Goal: Navigation & Orientation: Understand site structure

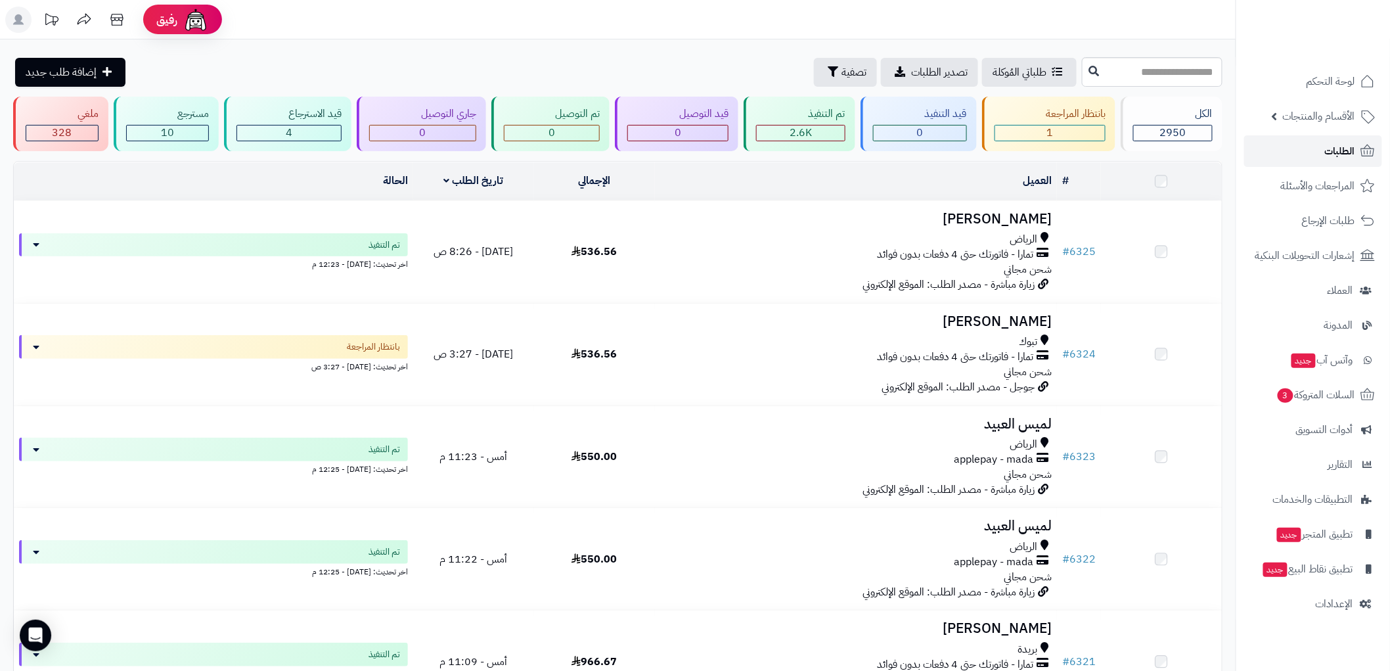
click at [1315, 141] on link "الطلبات" at bounding box center [1313, 151] width 138 height 32
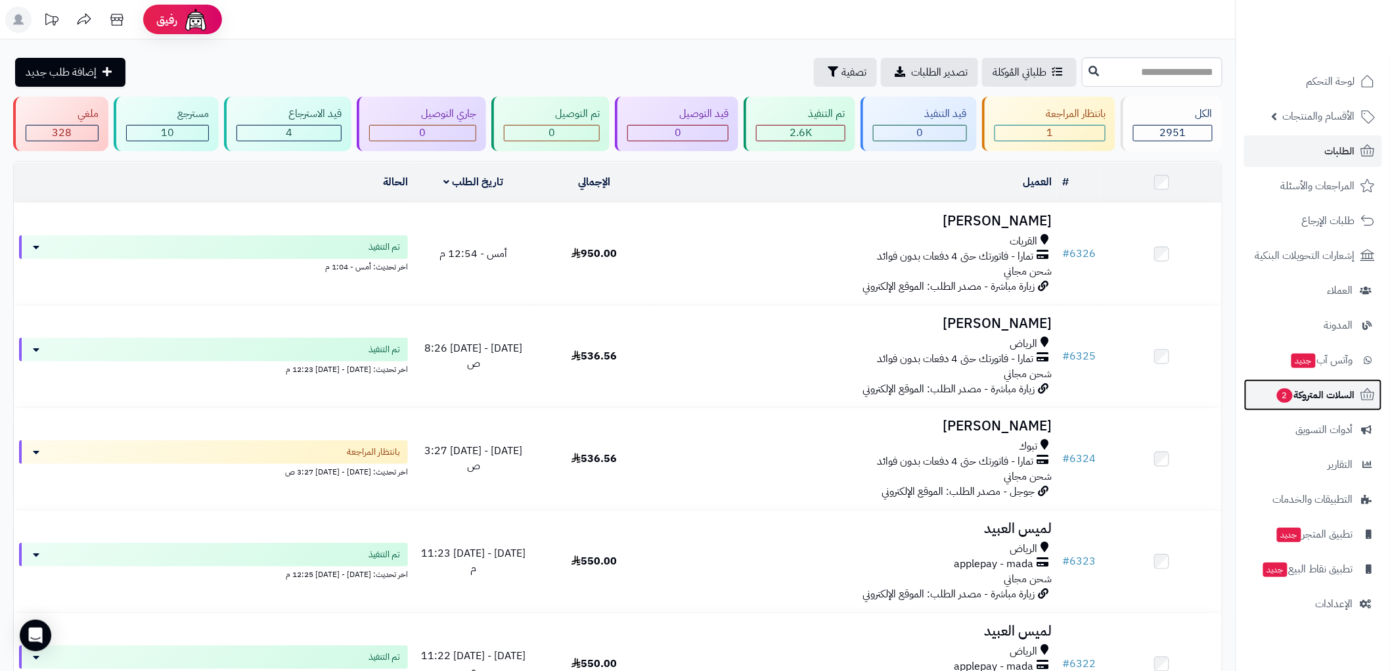
click at [1337, 386] on span "السلات المتروكة 2" at bounding box center [1316, 395] width 80 height 18
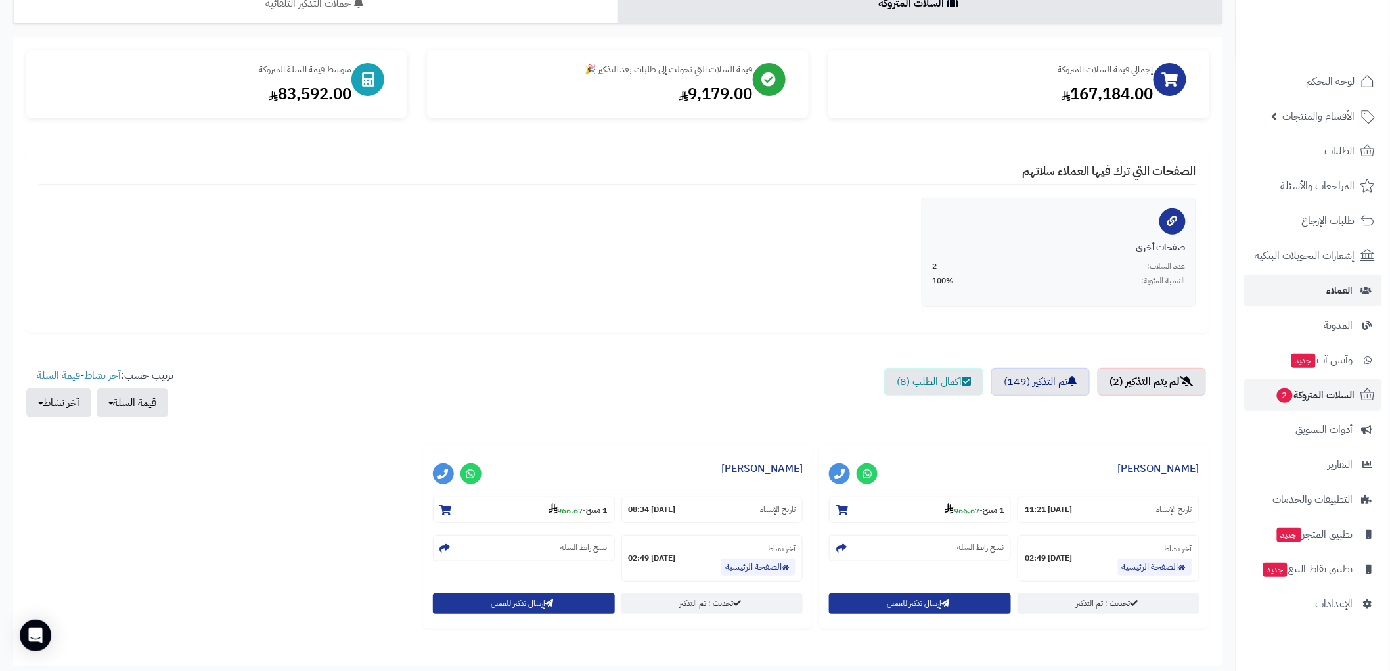
scroll to position [73, 0]
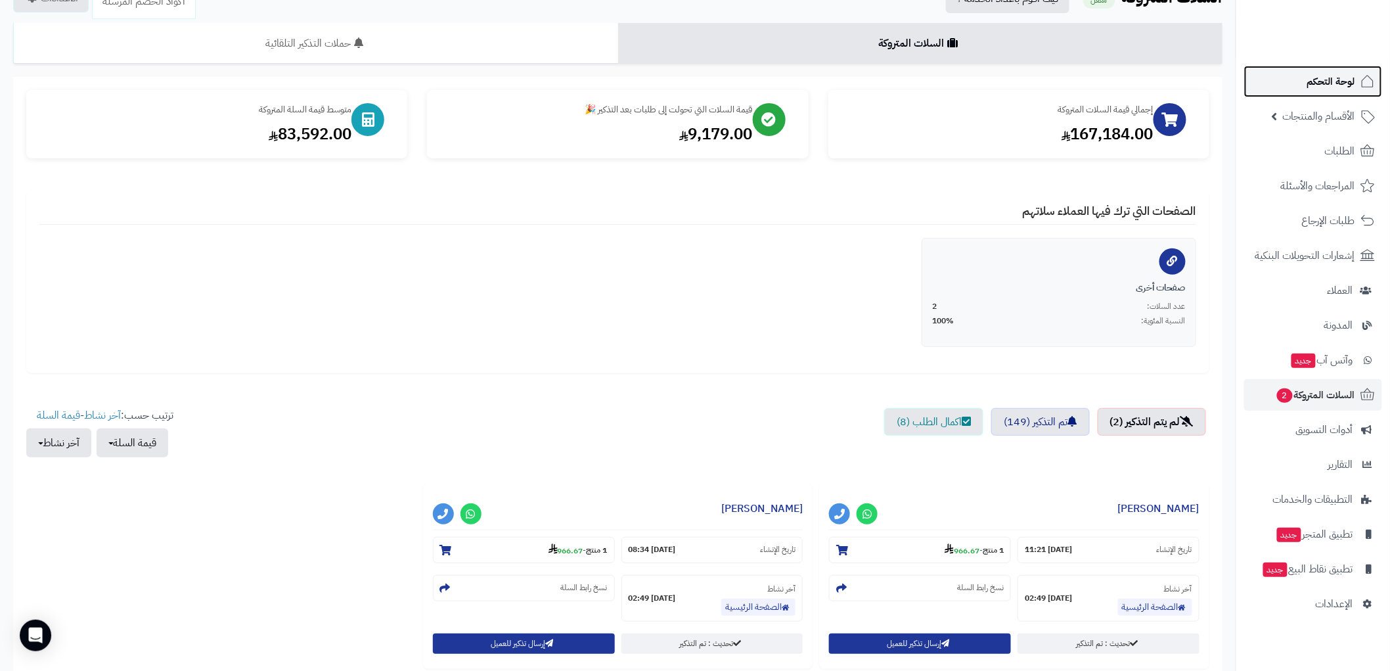
click at [1350, 83] on span "لوحة التحكم" at bounding box center [1332, 81] width 48 height 18
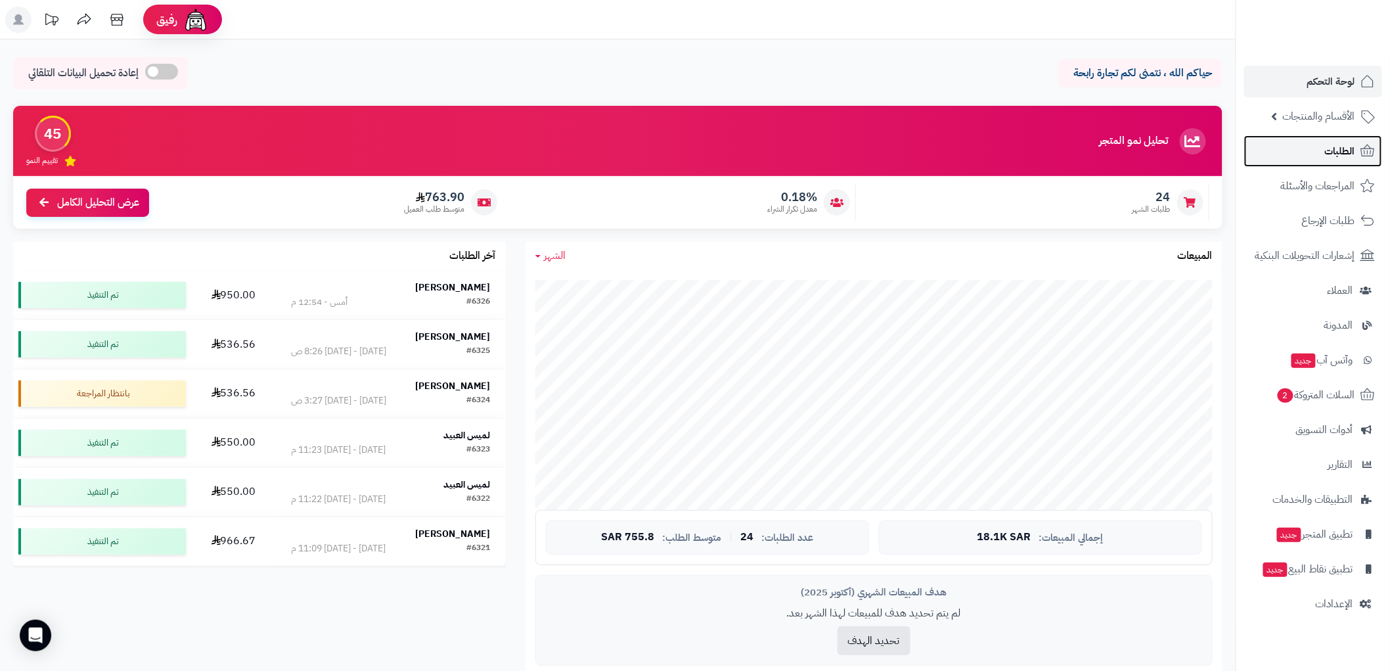
click at [1319, 153] on link "الطلبات" at bounding box center [1313, 151] width 138 height 32
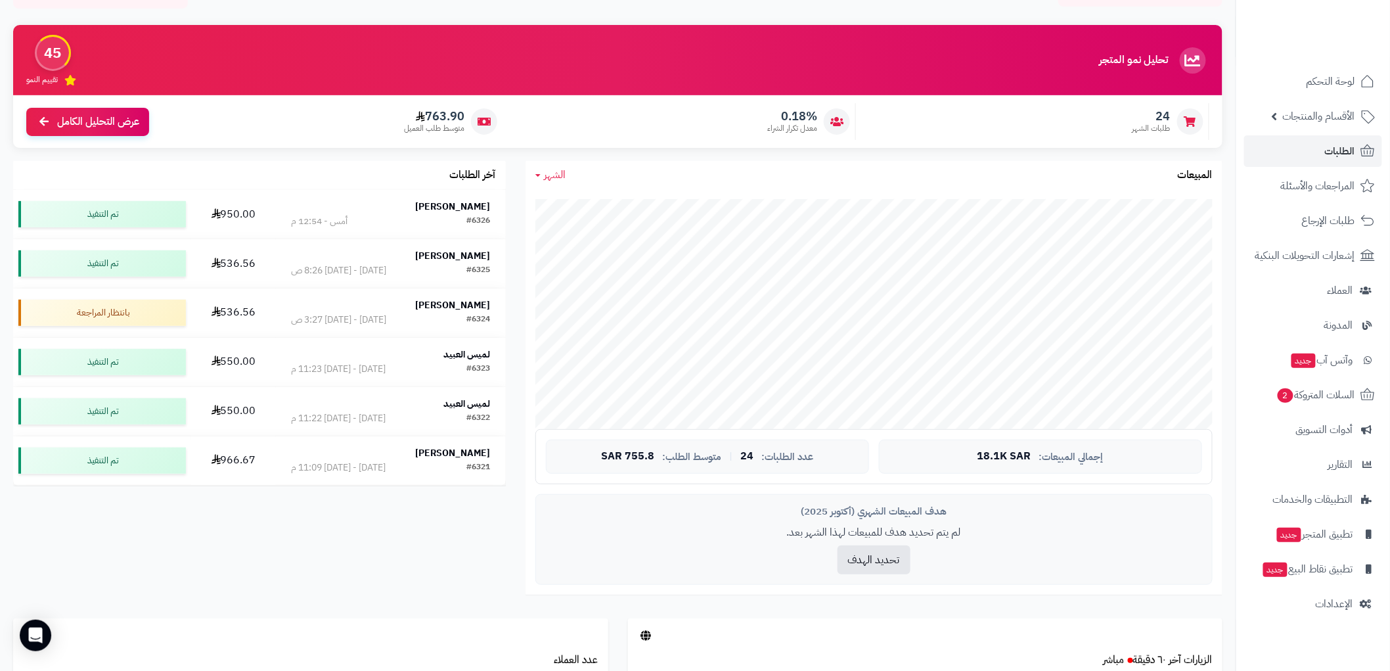
scroll to position [73, 0]
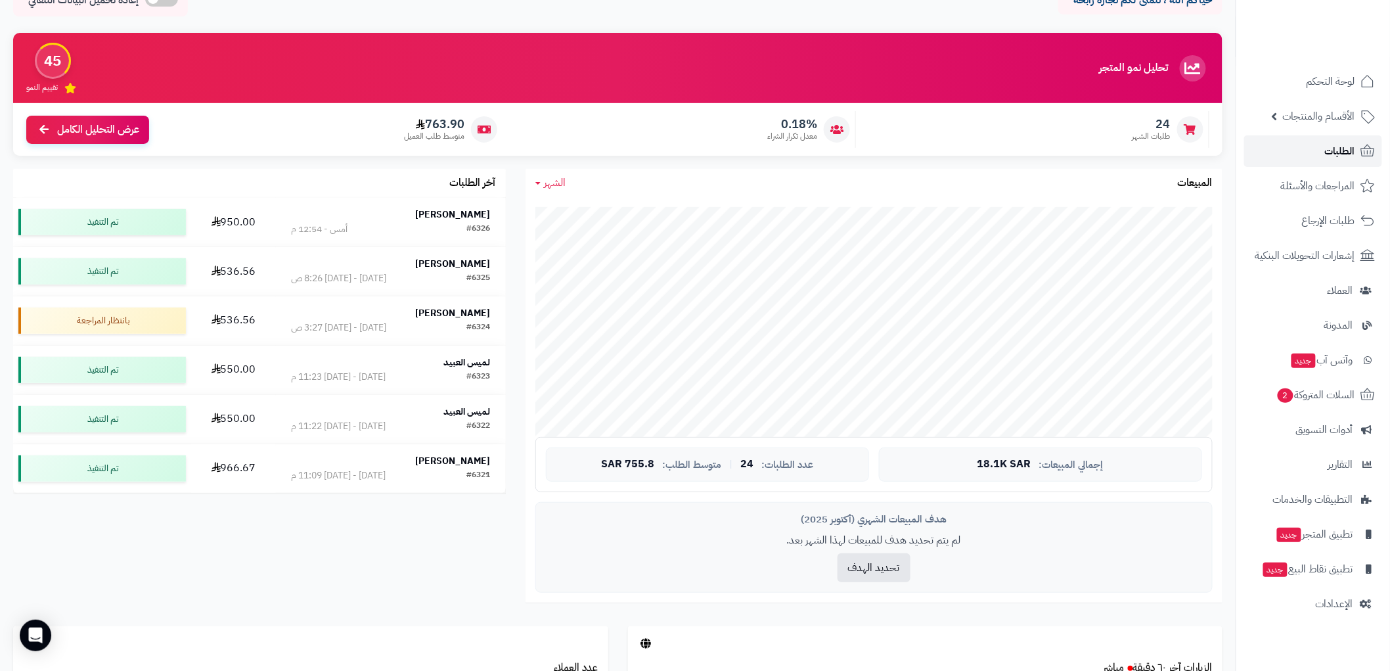
click at [1341, 150] on span "الطلبات" at bounding box center [1340, 151] width 30 height 18
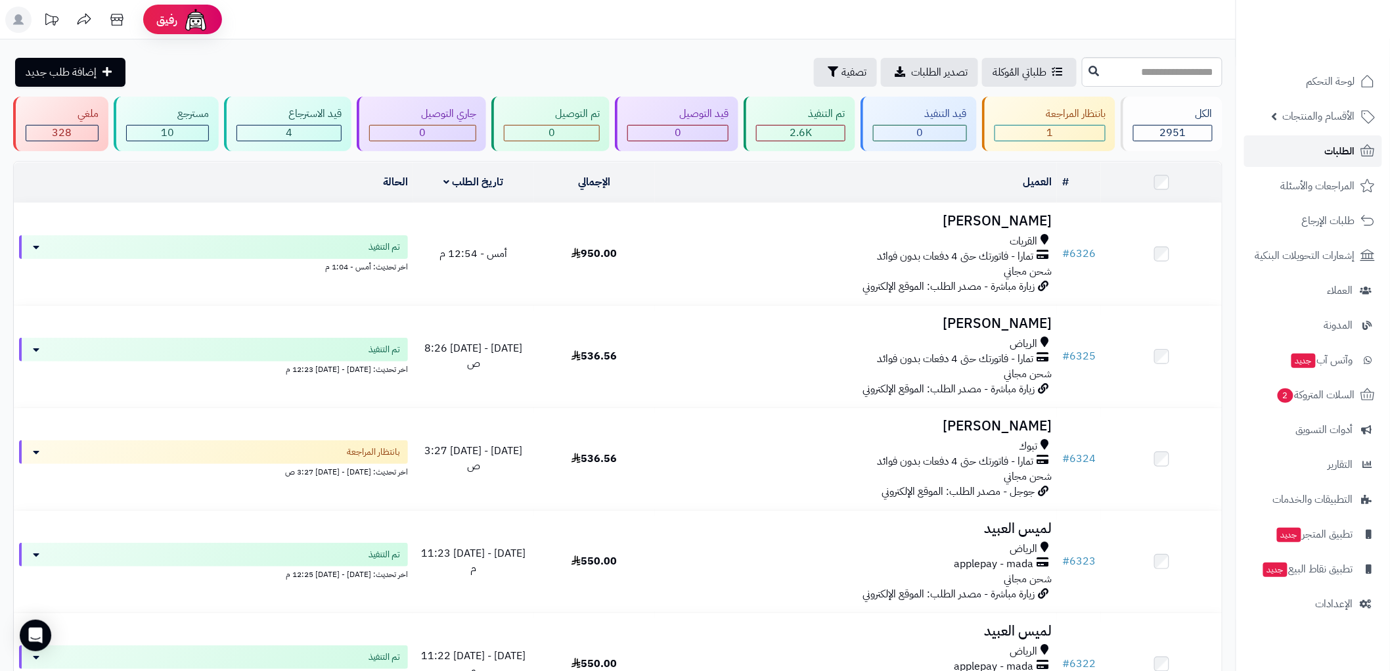
click at [1344, 149] on span "الطلبات" at bounding box center [1340, 151] width 30 height 18
click at [1325, 85] on span "لوحة التحكم" at bounding box center [1332, 81] width 48 height 18
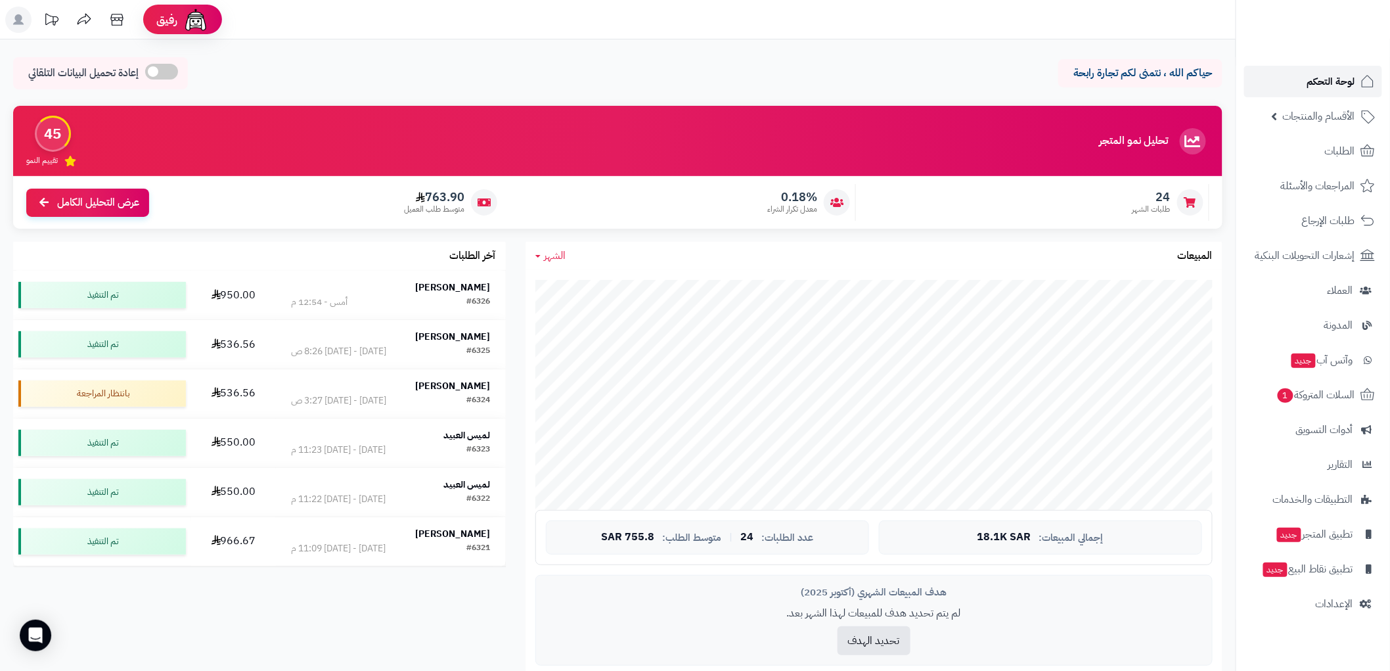
click at [1315, 88] on span "لوحة التحكم" at bounding box center [1332, 81] width 48 height 18
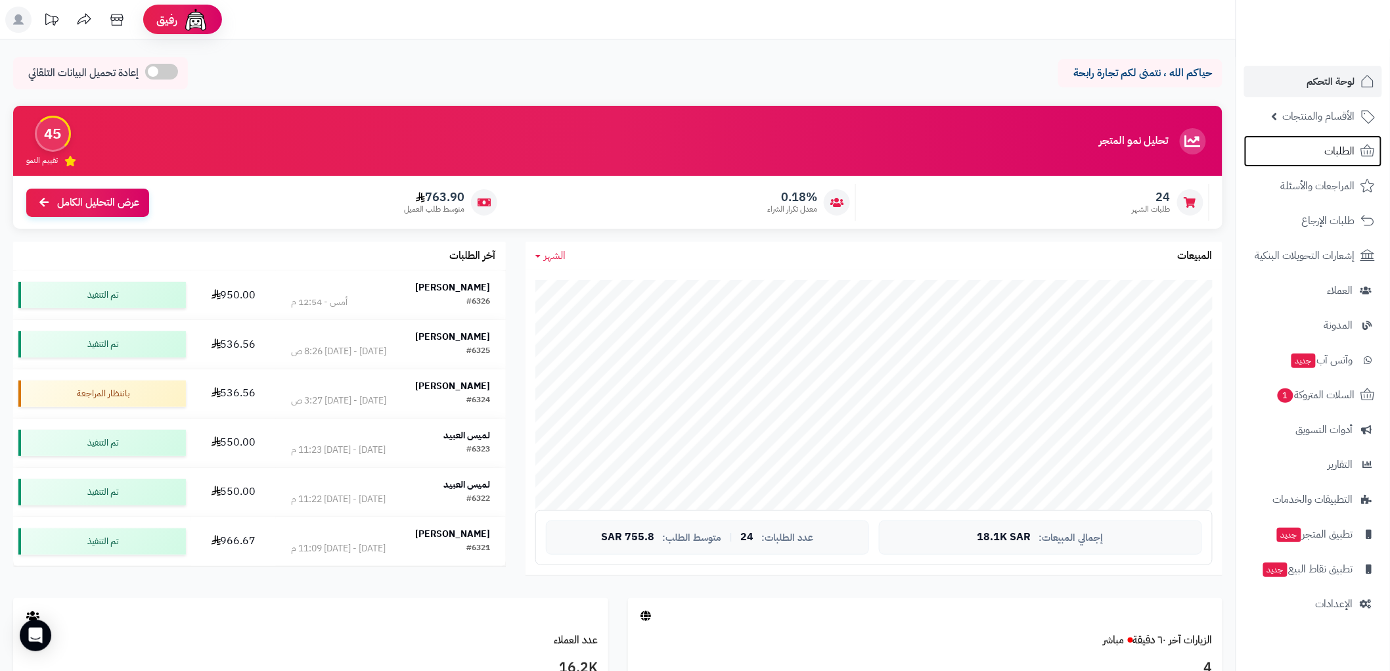
click at [1334, 160] on link "الطلبات" at bounding box center [1313, 151] width 138 height 32
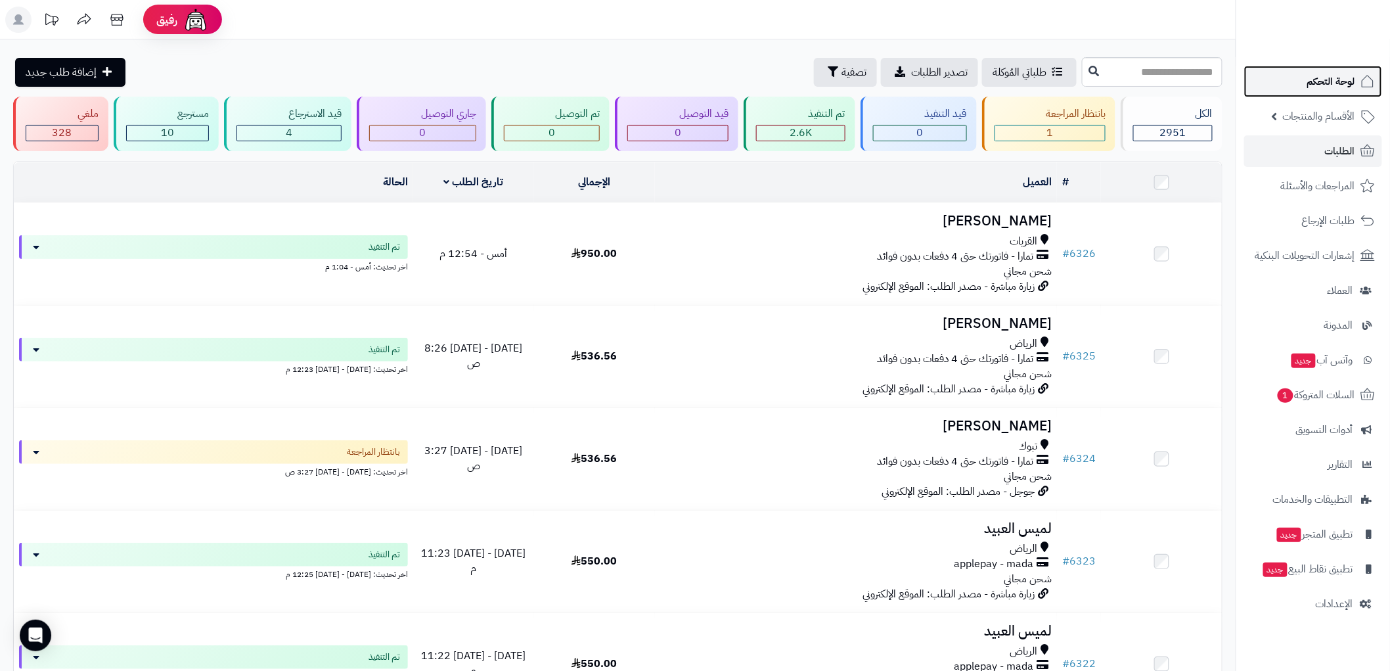
click at [1321, 74] on span "لوحة التحكم" at bounding box center [1332, 81] width 48 height 18
